Goal: Transaction & Acquisition: Subscribe to service/newsletter

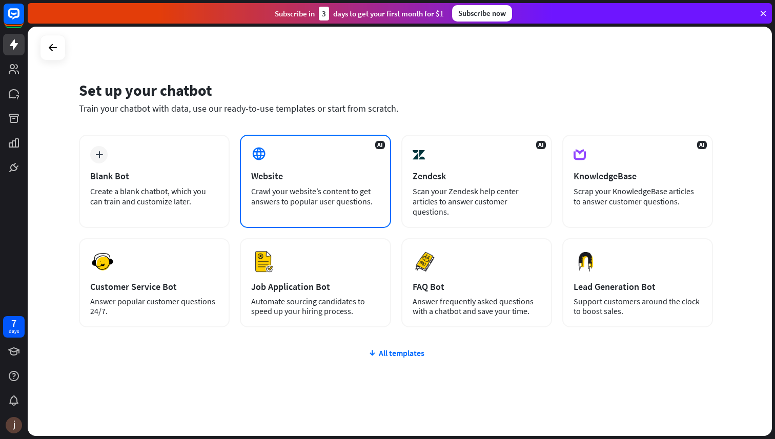
click at [290, 166] on div "AI Website Crawl your website’s content to get answers to popular user question…" at bounding box center [315, 181] width 151 height 93
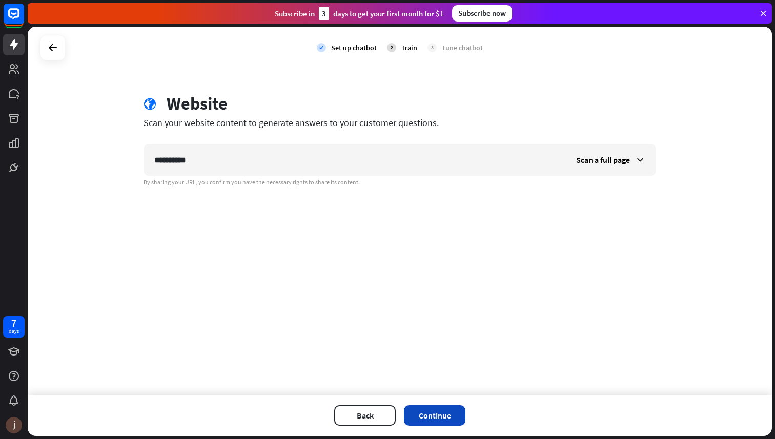
type input "**********"
click at [429, 416] on button "Continue" at bounding box center [435, 416] width 62 height 21
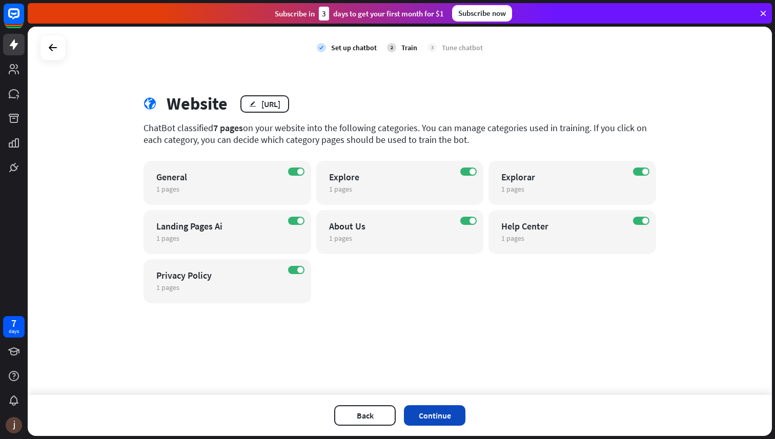
click at [433, 418] on button "Continue" at bounding box center [435, 416] width 62 height 21
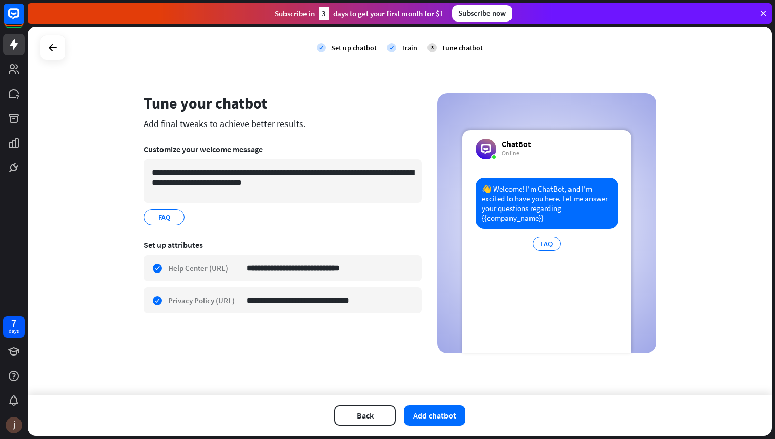
click at [433, 418] on button "Add chatbot" at bounding box center [435, 416] width 62 height 21
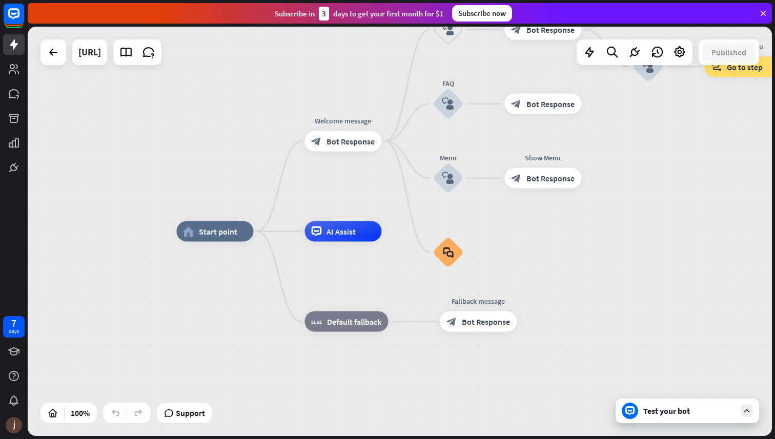
click at [669, 413] on div "Test your bot" at bounding box center [689, 411] width 92 height 10
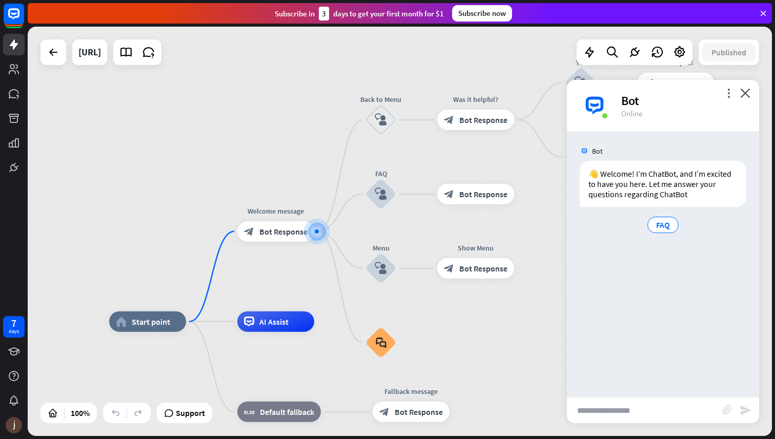
click at [480, 11] on div "Subscribe now" at bounding box center [482, 13] width 60 height 16
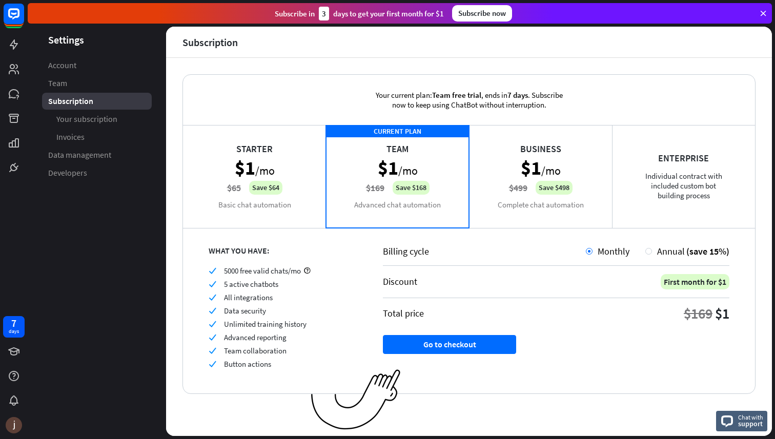
click at [276, 160] on div "Starter $1 /mo $65 Save $64 Basic chat automation" at bounding box center [254, 176] width 143 height 103
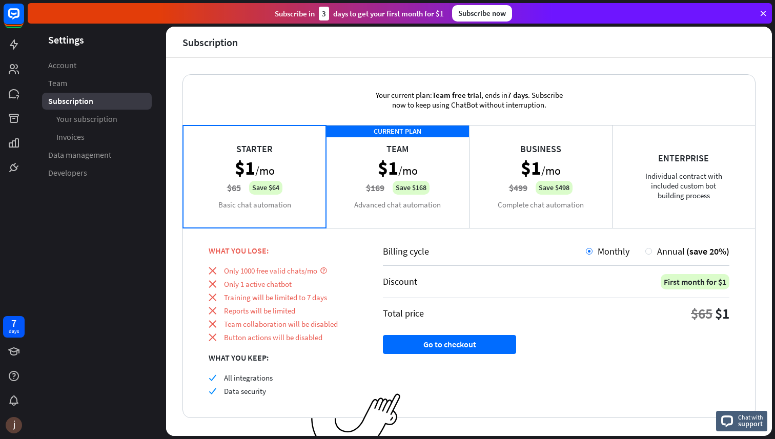
click at [371, 166] on div "CURRENT PLAN Team $1 /mo $169 Save $168 Advanced chat automation" at bounding box center [397, 176] width 143 height 103
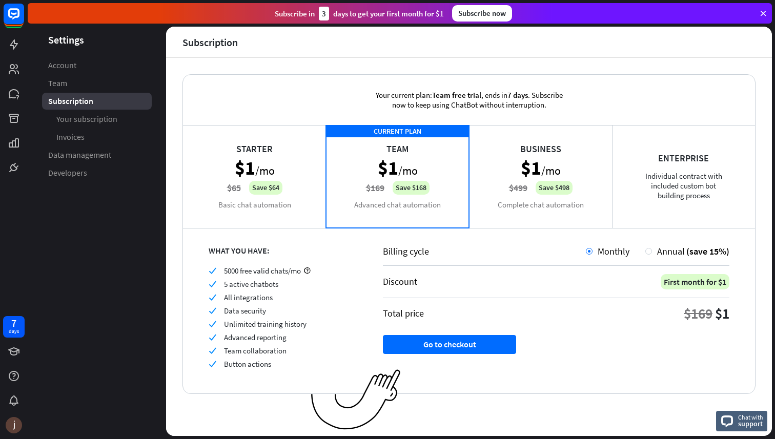
click at [267, 157] on div "Starter $1 /mo $65 Save $64 Basic chat automation" at bounding box center [254, 176] width 143 height 103
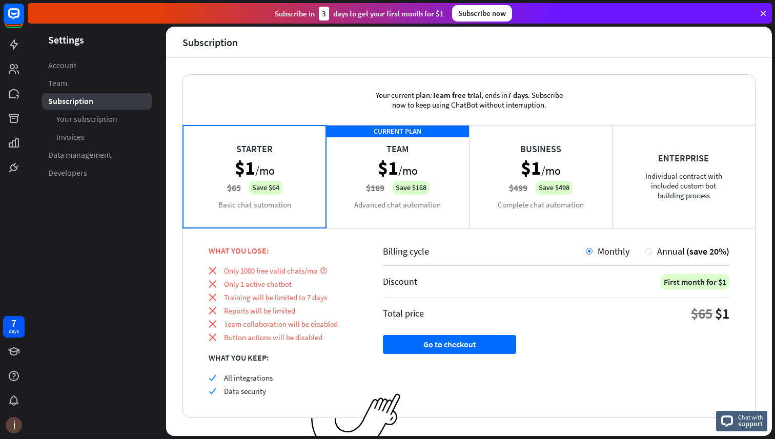
click at [411, 173] on div "CURRENT PLAN Team $1 /mo $169 Save $168 Advanced chat automation" at bounding box center [397, 176] width 143 height 103
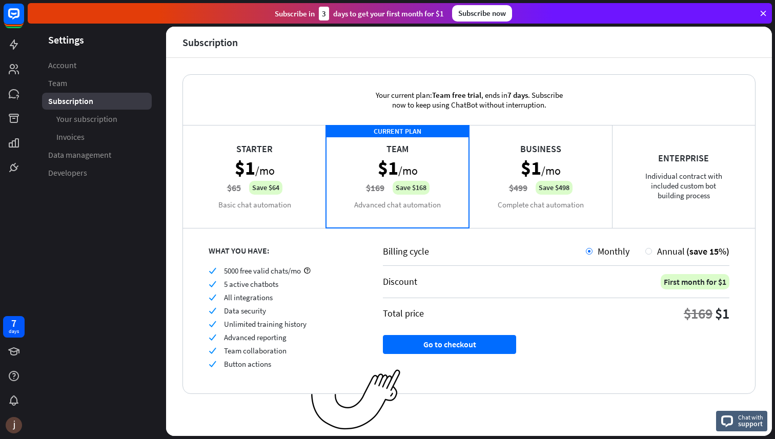
click at [269, 161] on div "Starter $1 /mo $65 Save $64 Basic chat automation" at bounding box center [254, 176] width 143 height 103
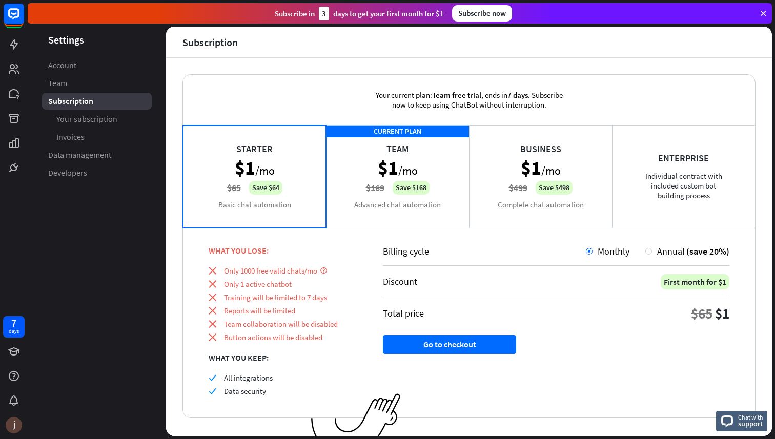
click at [351, 171] on div "CURRENT PLAN Team $1 /mo $169 Save $168 Advanced chat automation" at bounding box center [397, 176] width 143 height 103
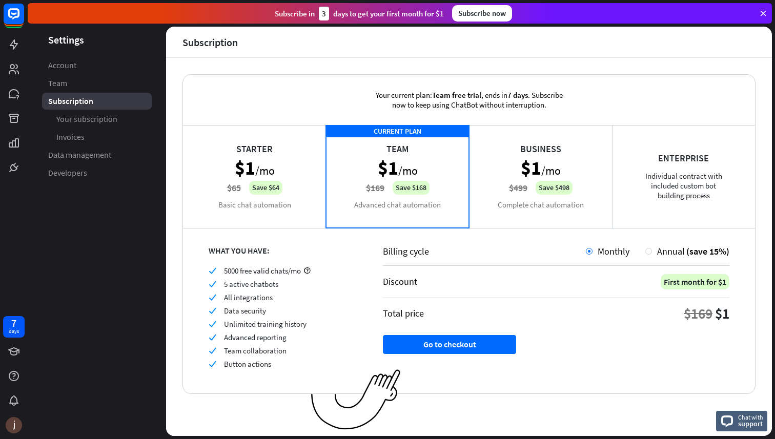
click at [257, 174] on div "Starter $1 /mo $65 Save $64 Basic chat automation" at bounding box center [254, 176] width 143 height 103
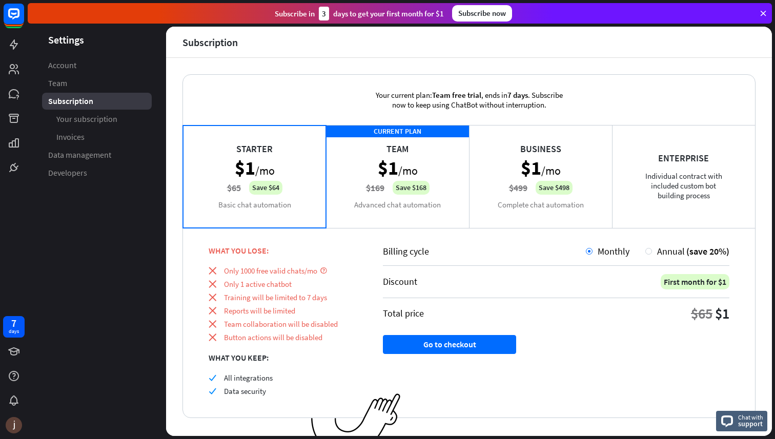
click at [356, 178] on div "CURRENT PLAN Team $1 /mo $169 Save $168 Advanced chat automation" at bounding box center [397, 176] width 143 height 103
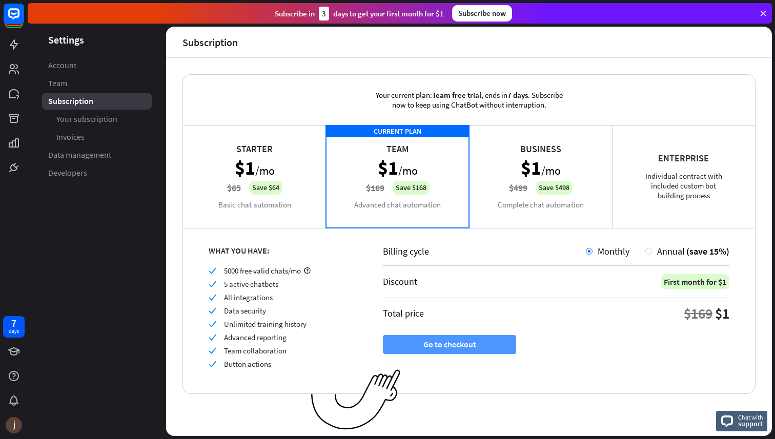
click at [471, 338] on button "Go to checkout" at bounding box center [449, 344] width 133 height 19
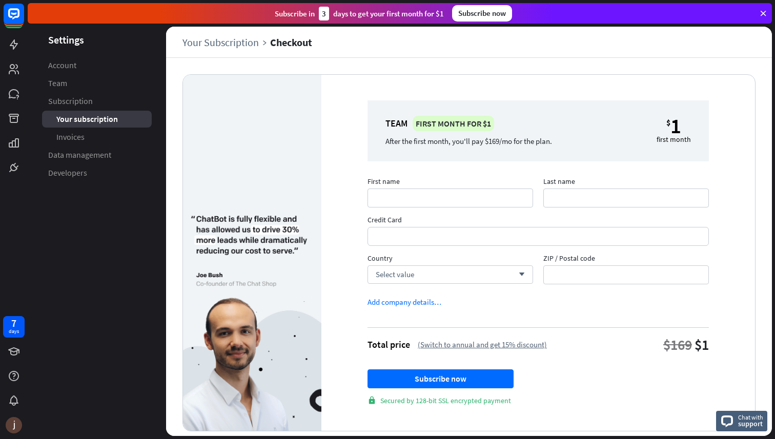
click at [471, 338] on div "Total price (Switch to annual and get 15% discount) $169 $1" at bounding box center [538, 345] width 341 height 18
click at [433, 198] on input "First name" at bounding box center [451, 198] width 166 height 19
type input "****"
click at [556, 197] on input "Last name" at bounding box center [626, 198] width 166 height 19
type input "*"
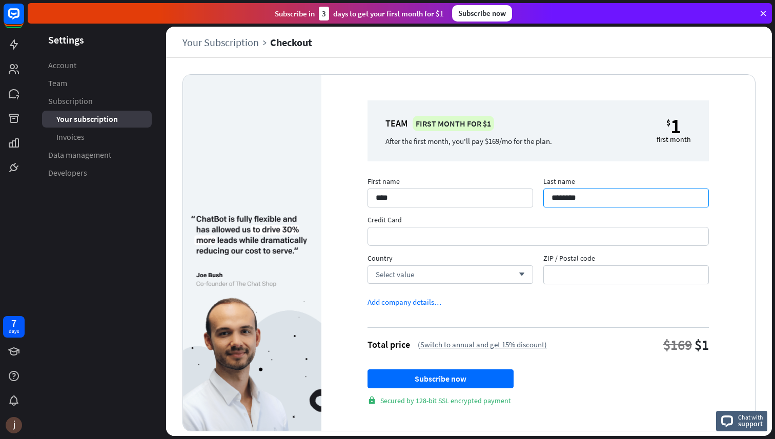
type input "********"
click at [686, 246] on div at bounding box center [538, 236] width 341 height 19
click at [450, 281] on div "Select value arrow_down" at bounding box center [451, 275] width 166 height 18
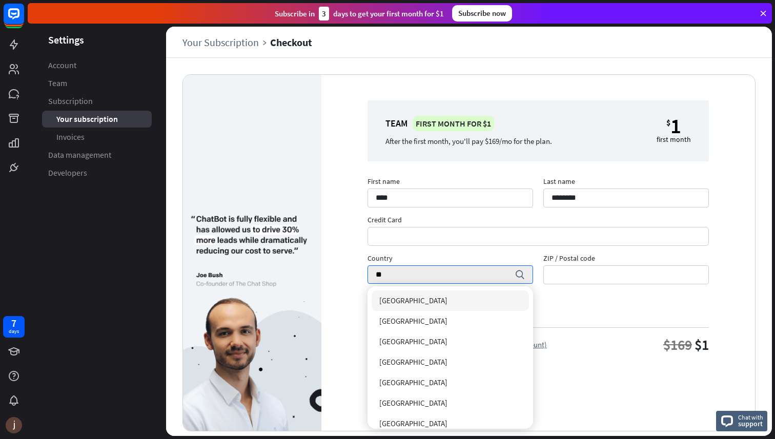
type input "*"
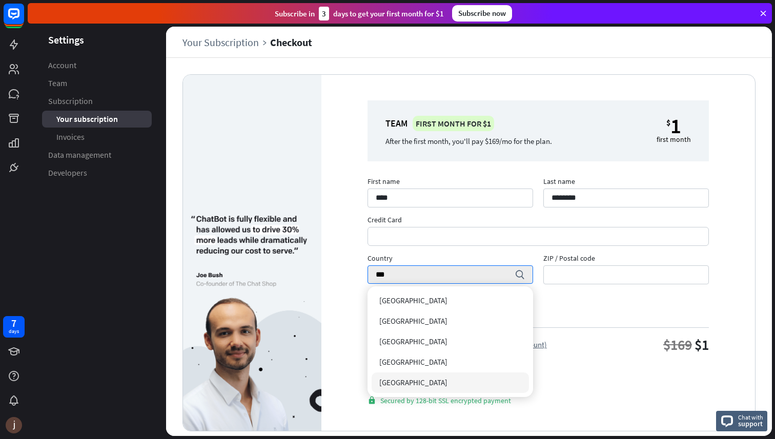
type input "***"
click at [413, 384] on span "[GEOGRAPHIC_DATA]" at bounding box center [413, 383] width 68 height 10
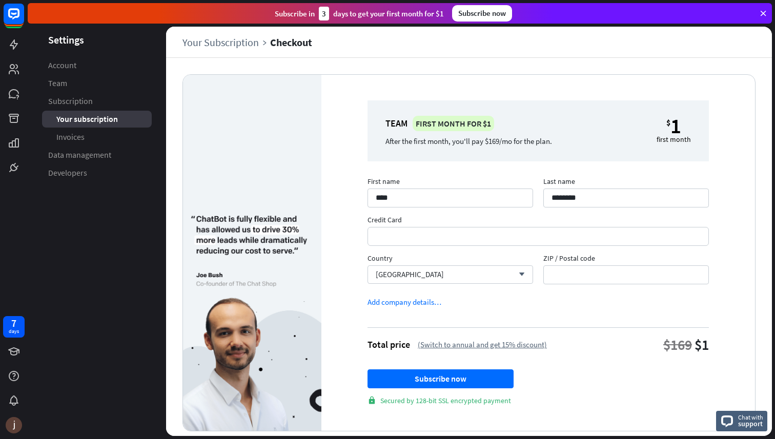
click at [571, 285] on div "First name **** Last name ******** Credit Card Country [GEOGRAPHIC_DATA] arrow_…" at bounding box center [539, 234] width 352 height 115
click at [571, 279] on input "ZIP / Postal code" at bounding box center [626, 275] width 166 height 19
type input "*****"
click at [467, 378] on button "Subscribe now" at bounding box center [441, 379] width 146 height 19
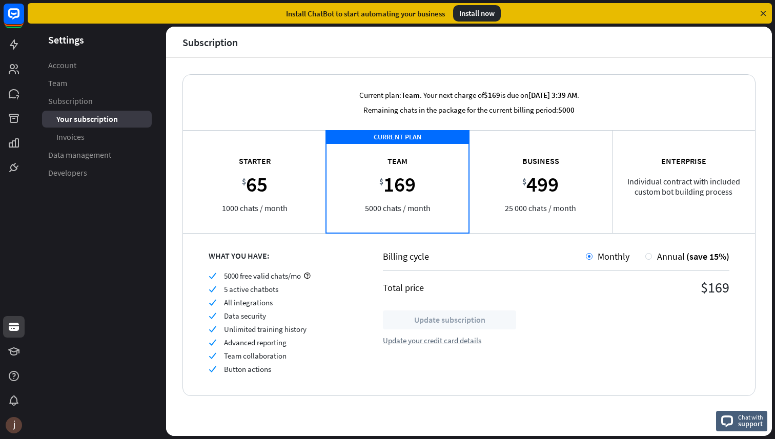
click at [477, 15] on div "Install now" at bounding box center [477, 13] width 48 height 16
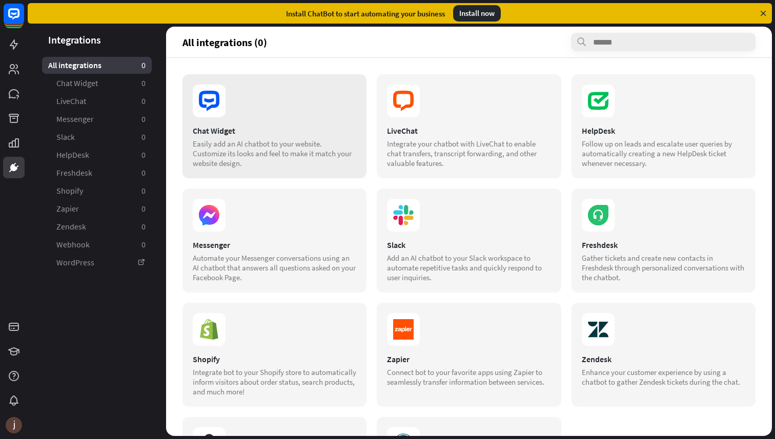
click at [271, 116] on section at bounding box center [275, 101] width 164 height 33
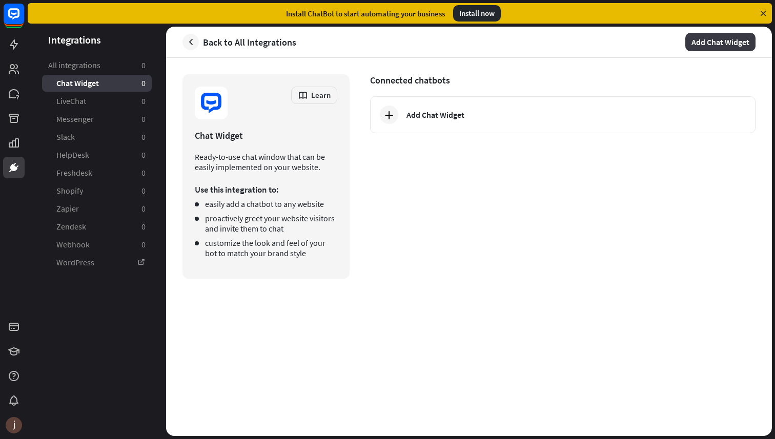
click at [698, 37] on button "Add Chat Widget" at bounding box center [721, 42] width 70 height 18
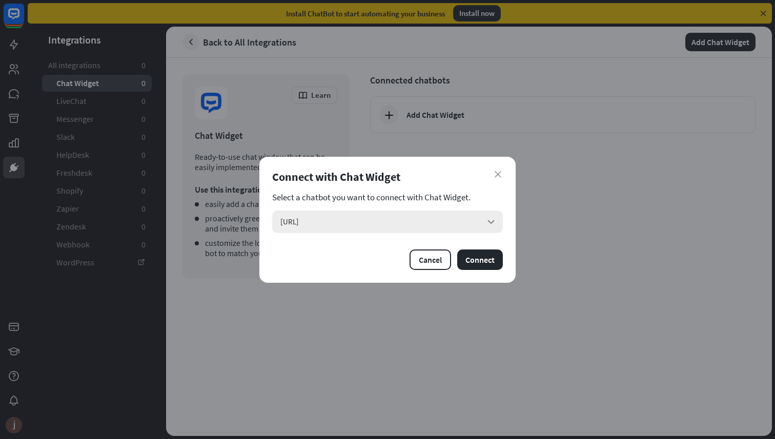
click at [354, 224] on div "[URL] arrow_down" at bounding box center [387, 222] width 231 height 23
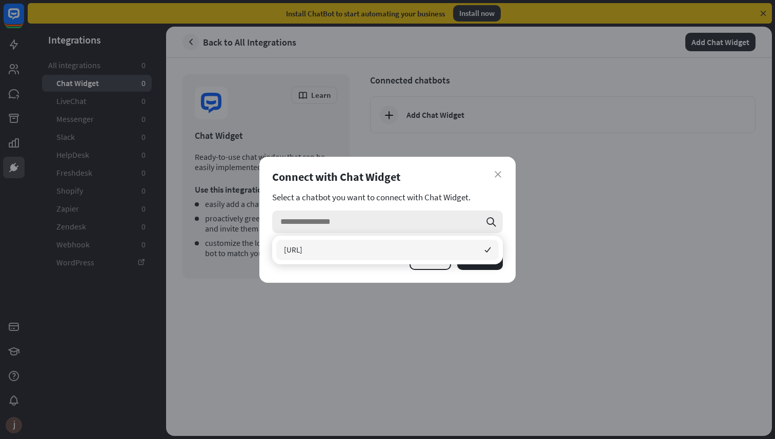
click at [354, 224] on input "search" at bounding box center [380, 222] width 200 height 23
click at [344, 275] on div "close Connect with Chat Widget Select a chatbot you want to connect with Chat W…" at bounding box center [387, 220] width 256 height 126
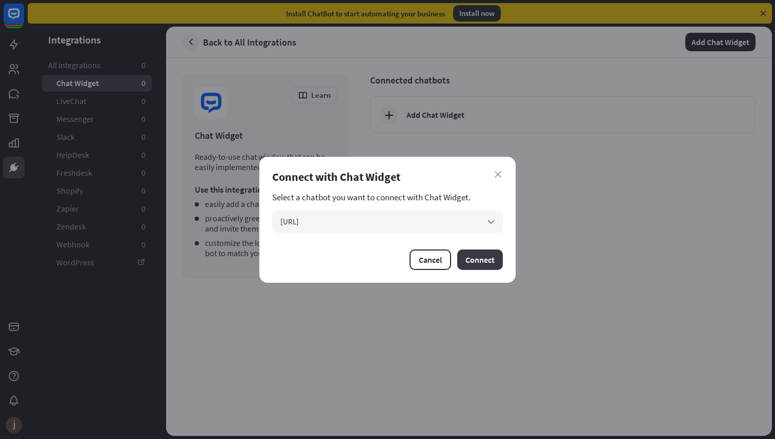
click at [482, 254] on button "Connect" at bounding box center [480, 260] width 46 height 21
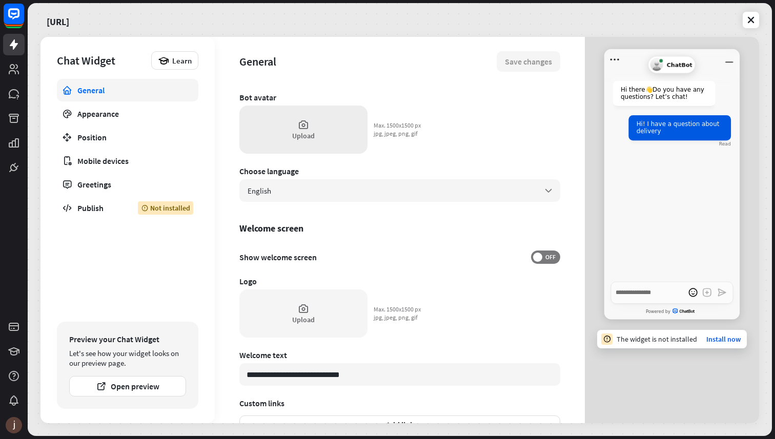
scroll to position [95, 0]
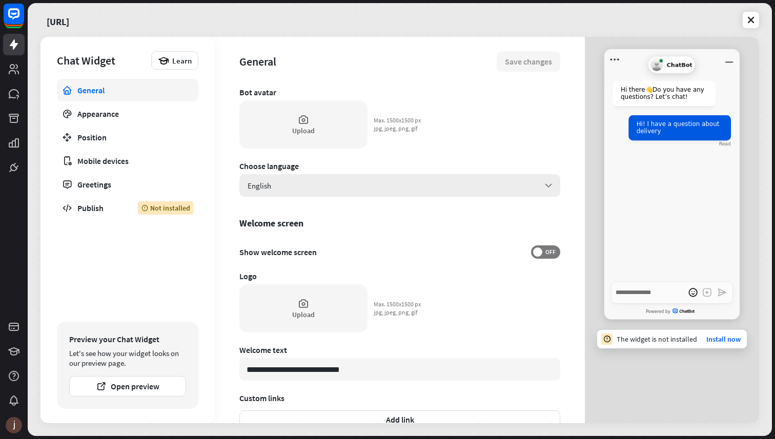
click at [303, 182] on div "English arrow_down" at bounding box center [399, 185] width 321 height 23
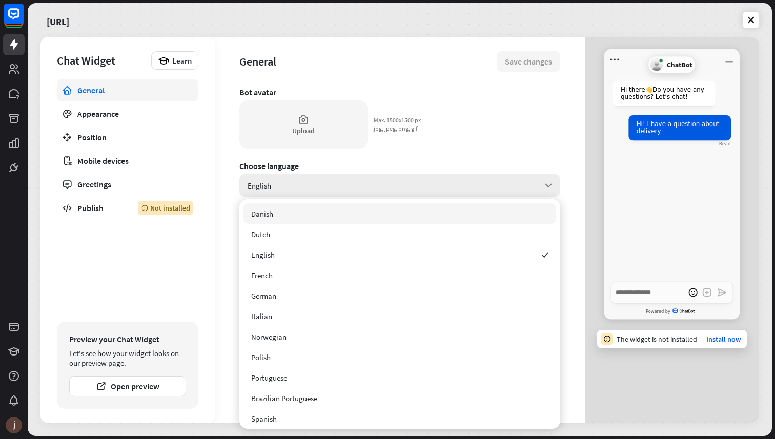
click at [303, 182] on div "English arrow_down" at bounding box center [399, 185] width 321 height 23
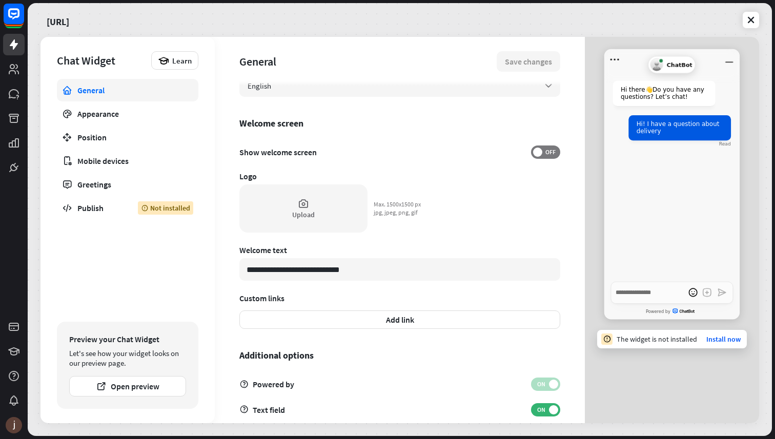
scroll to position [212, 0]
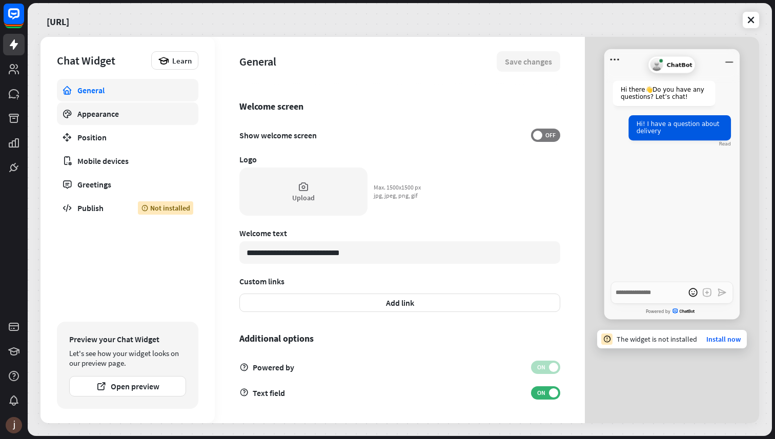
click at [127, 119] on link "Appearance" at bounding box center [128, 114] width 142 height 23
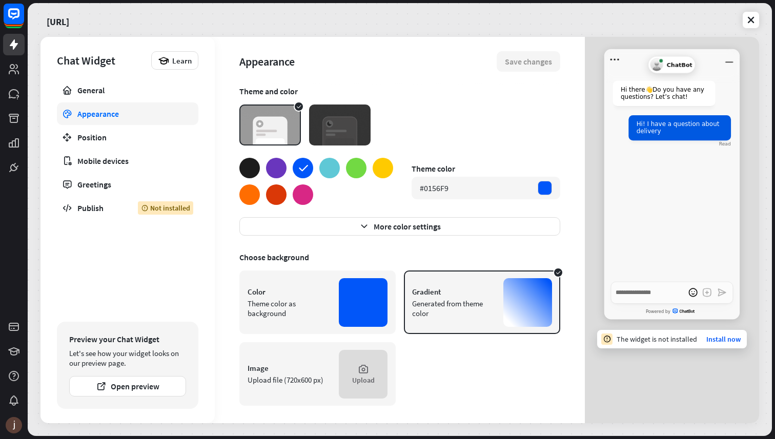
click at [330, 119] on img at bounding box center [340, 125] width 62 height 41
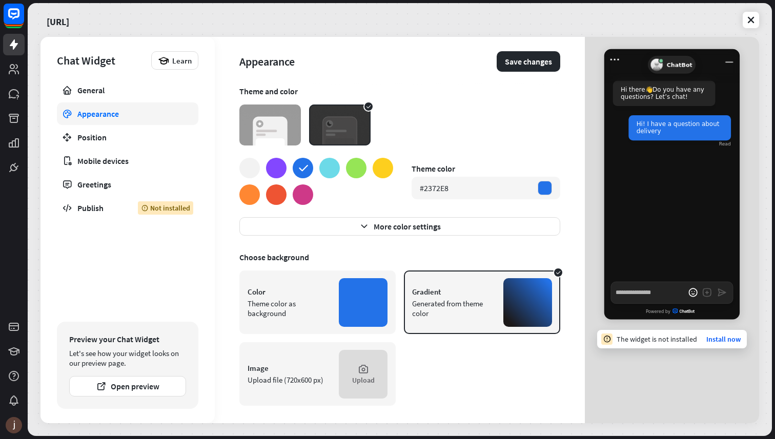
click at [280, 168] on div at bounding box center [276, 168] width 21 height 21
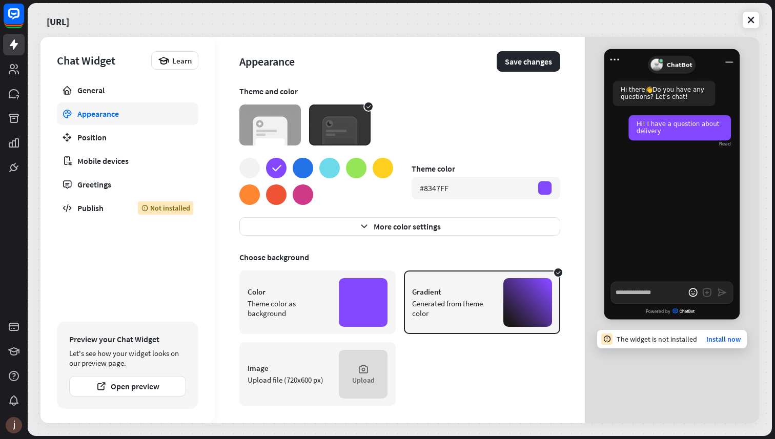
click at [305, 168] on div at bounding box center [303, 168] width 21 height 21
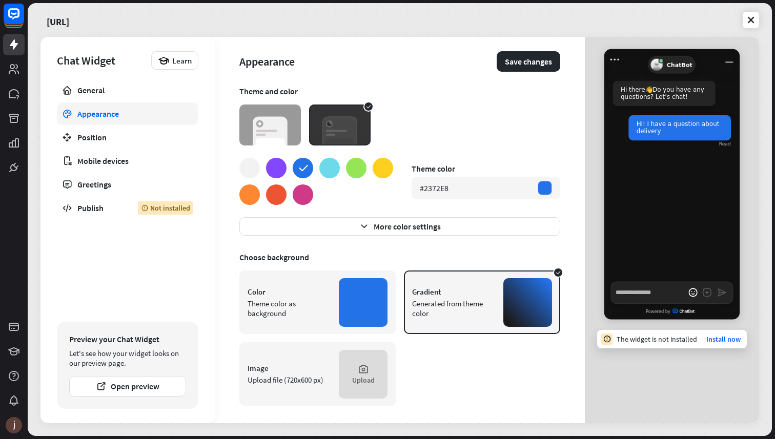
click at [278, 168] on div at bounding box center [276, 168] width 21 height 21
type textarea "*"
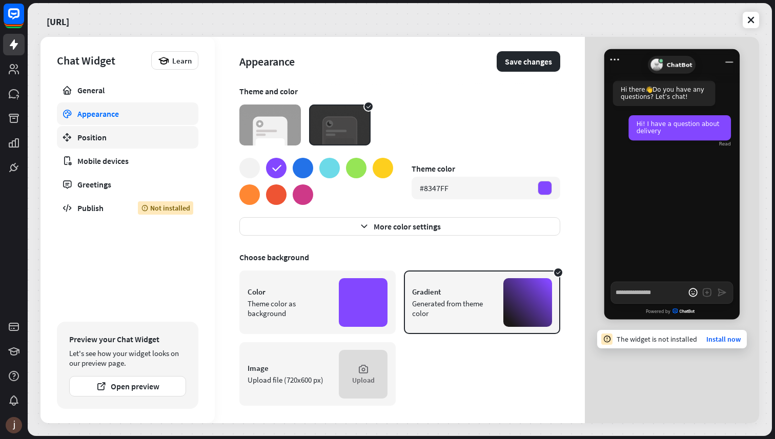
click at [149, 141] on div "Position" at bounding box center [127, 137] width 100 height 10
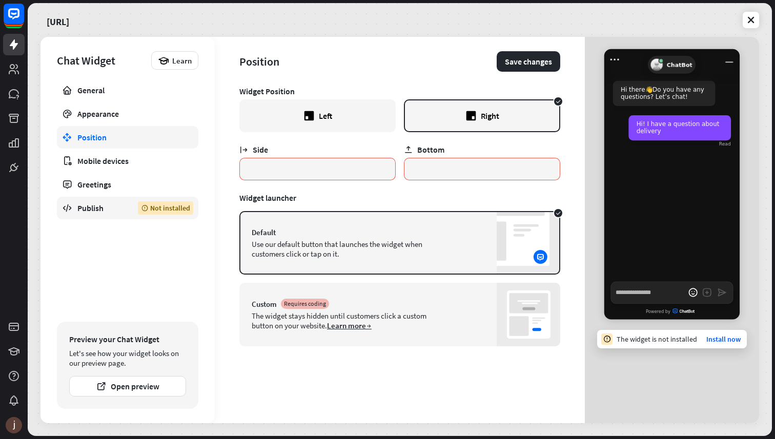
click at [136, 205] on link "Publish Not installed" at bounding box center [128, 208] width 142 height 23
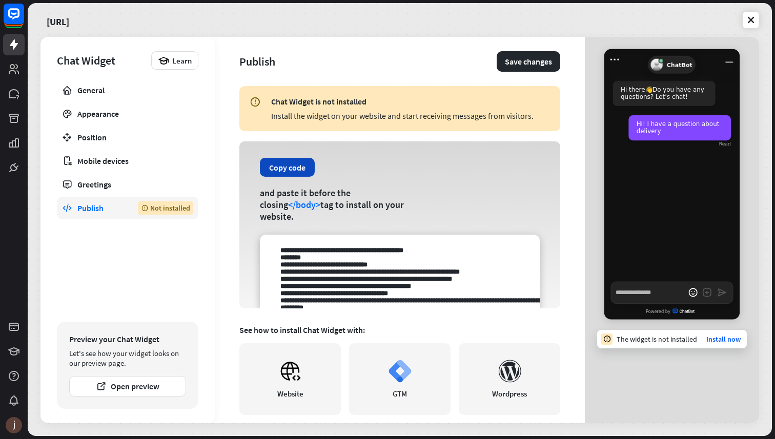
click at [283, 172] on button "Copy code" at bounding box center [287, 167] width 55 height 19
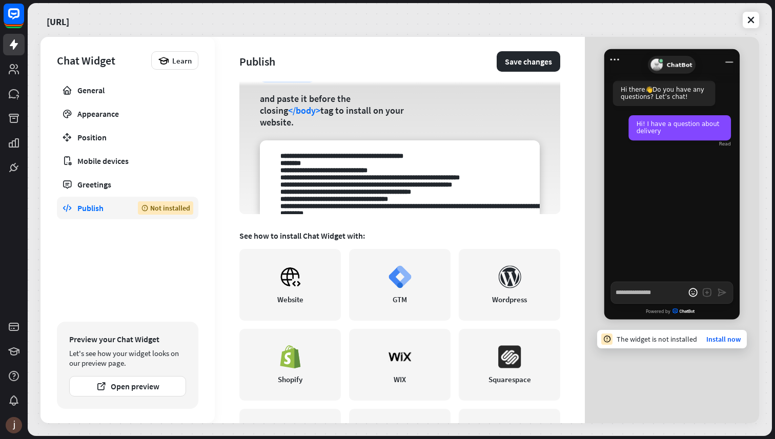
scroll to position [107, 0]
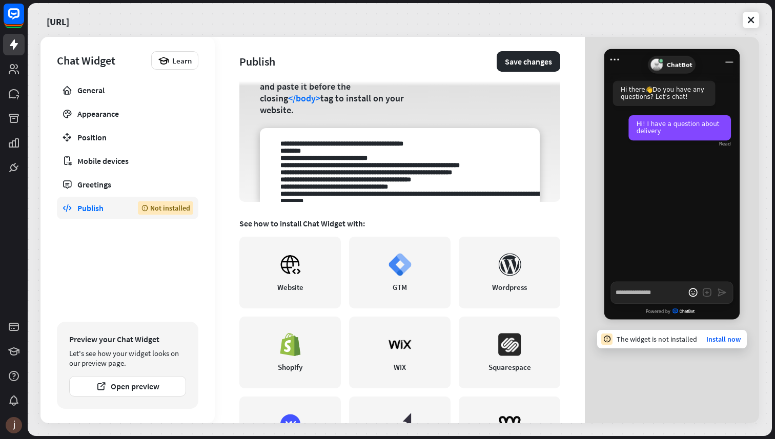
click at [313, 208] on div "Chat Widget is not installed Install the widget on your website and start recei…" at bounding box center [399, 147] width 321 height 337
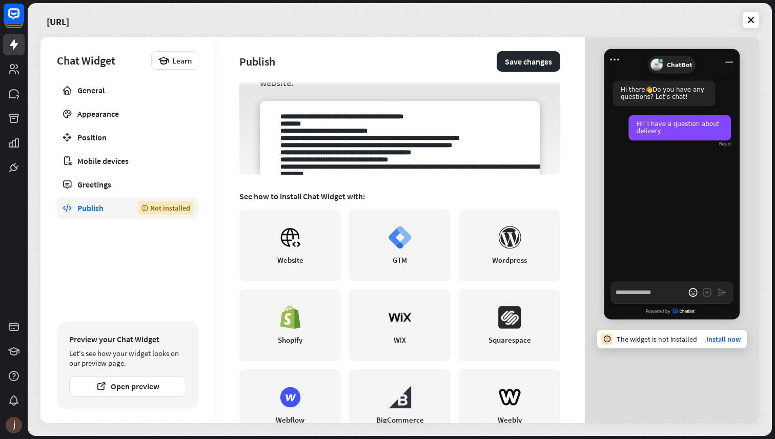
scroll to position [127, 0]
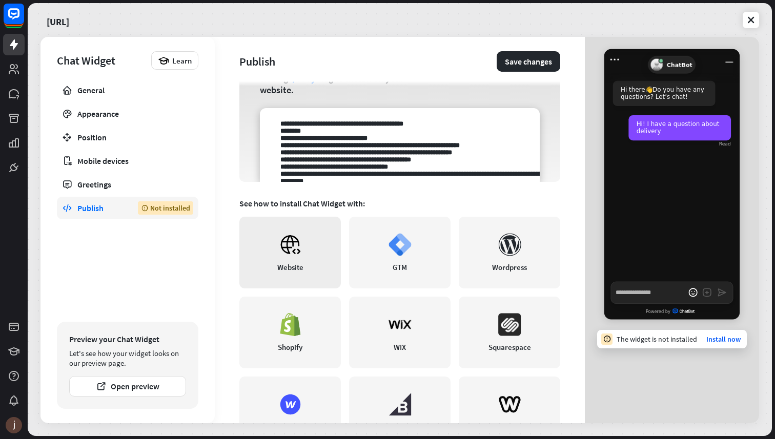
click at [297, 254] on icon at bounding box center [290, 244] width 23 height 23
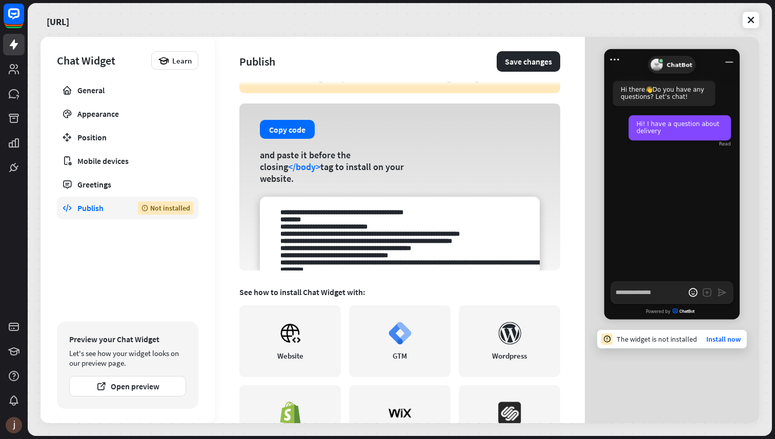
scroll to position [26, 0]
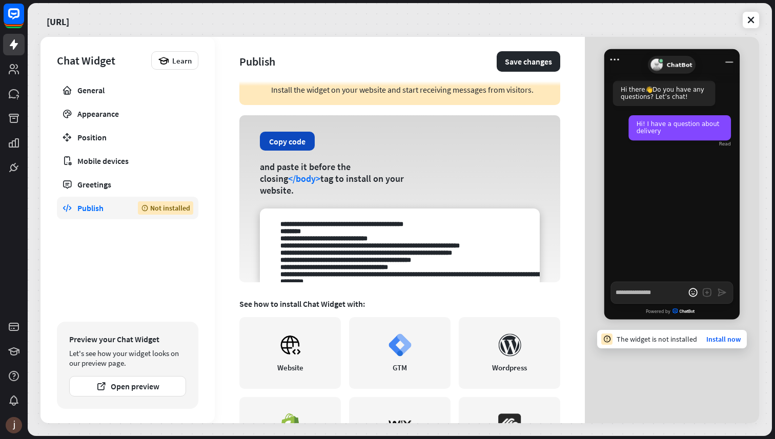
click at [294, 151] on button "Copy code" at bounding box center [287, 141] width 55 height 19
drag, startPoint x: 261, startPoint y: 184, endPoint x: 458, endPoint y: 256, distance: 210.4
click at [458, 256] on div "Copy code and paste it before the closing </body> tag to install on your websit…" at bounding box center [399, 198] width 321 height 167
click at [429, 158] on div "Copy code and paste it before the closing </body> tag to install on your websit…" at bounding box center [399, 198] width 321 height 167
click at [289, 149] on button "Copy code" at bounding box center [287, 141] width 55 height 19
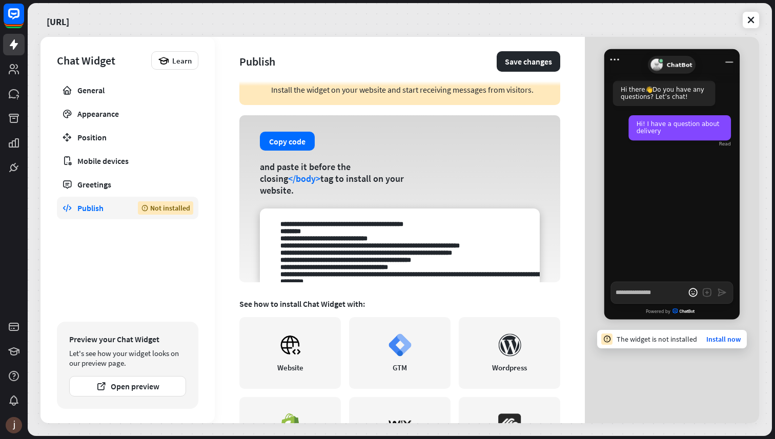
drag, startPoint x: 258, startPoint y: 179, endPoint x: 425, endPoint y: 187, distance: 166.8
click at [426, 188] on div "Copy code and paste it before the closing </body> tag to install on your websit…" at bounding box center [399, 198] width 321 height 167
click at [425, 187] on div "Copy code and paste it before the closing </body> tag to install on your websit…" at bounding box center [399, 198] width 321 height 167
drag, startPoint x: 258, startPoint y: 143, endPoint x: 429, endPoint y: 191, distance: 177.6
click at [429, 191] on div "Copy code and paste it before the closing </body> tag to install on your websit…" at bounding box center [399, 198] width 321 height 167
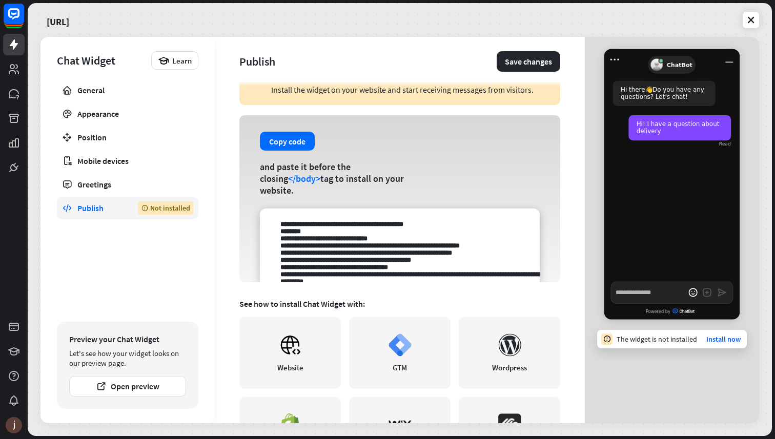
copy div "Copy code and paste it before the closing </body> tag to install on your websit…"
click at [287, 151] on button "Copy code" at bounding box center [287, 141] width 55 height 19
click at [287, 151] on button "Copied!" at bounding box center [283, 141] width 46 height 19
click at [293, 149] on button "Copy code" at bounding box center [287, 141] width 55 height 19
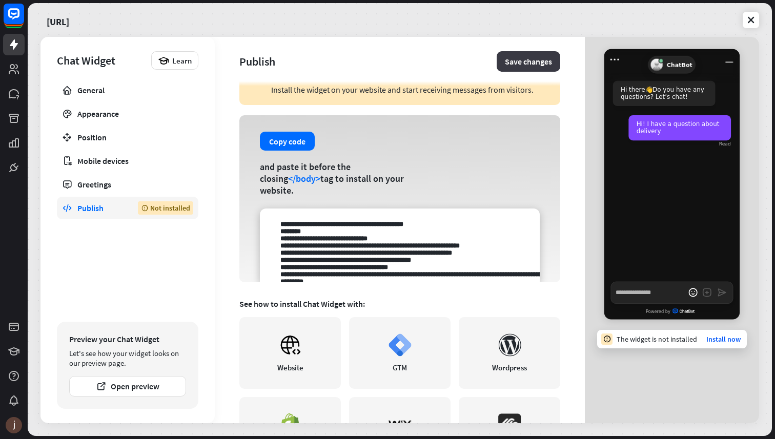
click at [515, 62] on button "Save changes" at bounding box center [529, 61] width 64 height 21
click at [185, 266] on div "General Appearance Position Mobile devices Greetings Publish Not installed" at bounding box center [128, 198] width 142 height 238
click at [729, 340] on link "Install now" at bounding box center [724, 339] width 34 height 9
click at [726, 339] on link "Install now" at bounding box center [724, 339] width 34 height 9
click at [724, 341] on link "Install now" at bounding box center [724, 339] width 34 height 9
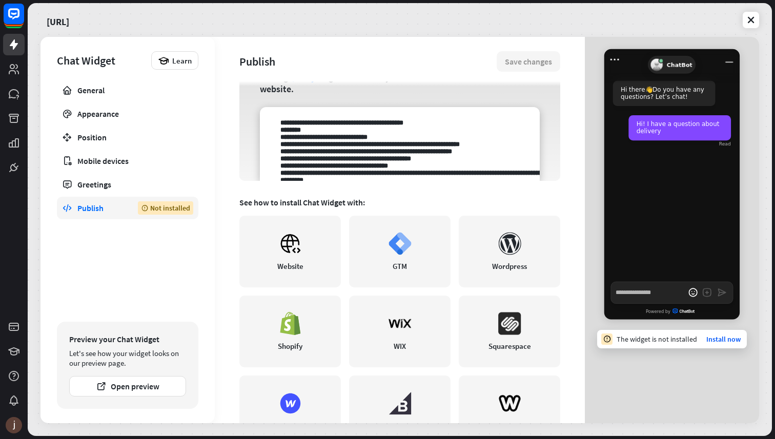
scroll to position [172, 0]
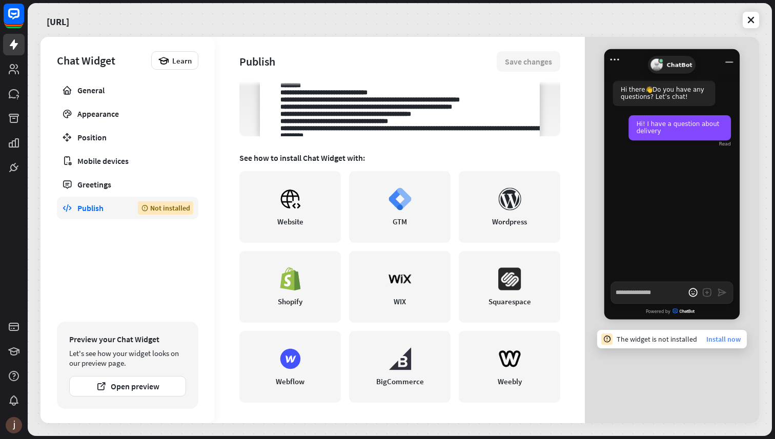
click at [722, 339] on link "Install now" at bounding box center [724, 339] width 34 height 9
click at [724, 339] on link "Install now" at bounding box center [724, 339] width 34 height 9
click at [158, 207] on div "Not installed" at bounding box center [165, 208] width 55 height 13
click at [747, 17] on icon at bounding box center [751, 20] width 10 height 10
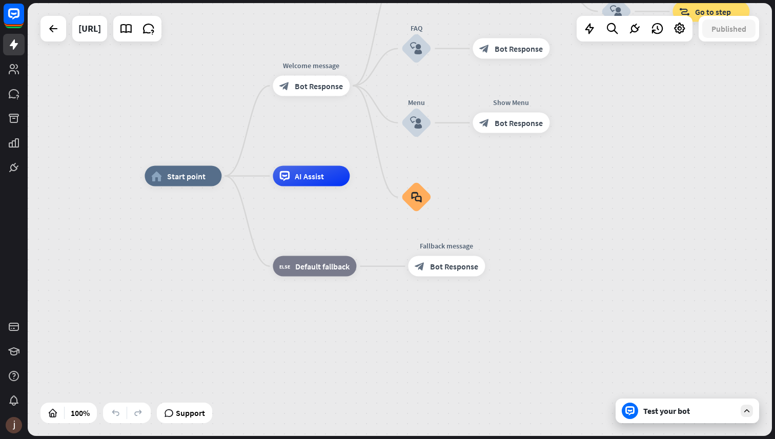
click at [697, 427] on div "home_2 Start point Welcome message block_bot_response Bot Response Back to Menu…" at bounding box center [517, 392] width 744 height 433
click at [697, 422] on div "Test your bot" at bounding box center [688, 411] width 144 height 25
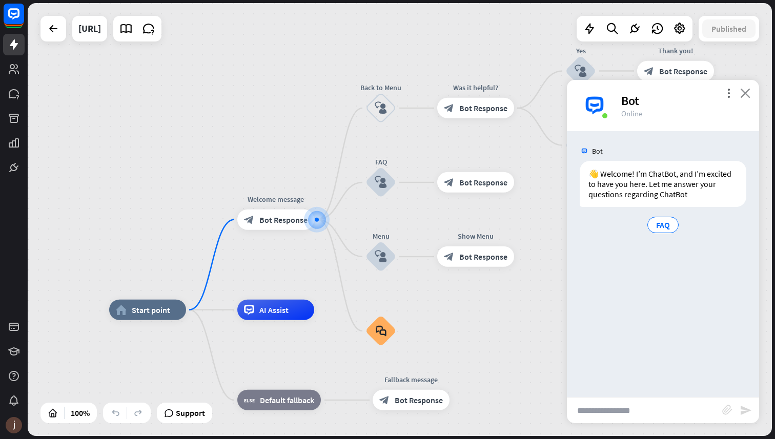
click at [747, 96] on icon "close" at bounding box center [745, 93] width 10 height 10
